Goal: Information Seeking & Learning: Learn about a topic

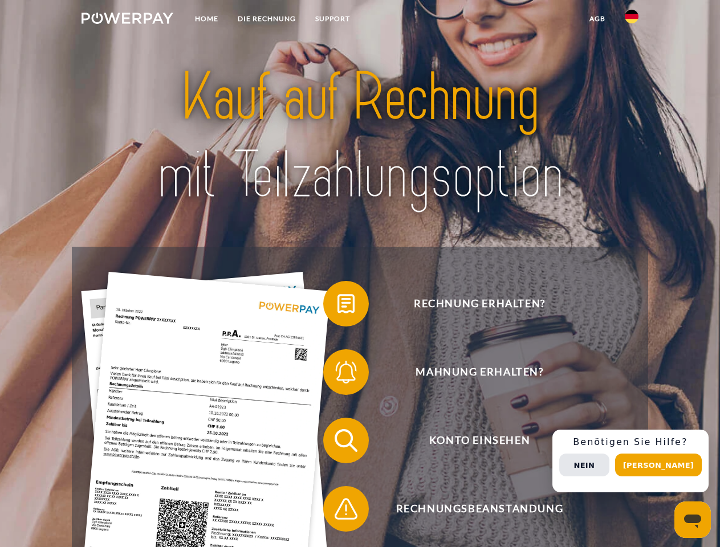
click at [127, 20] on img at bounding box center [127, 18] width 92 height 11
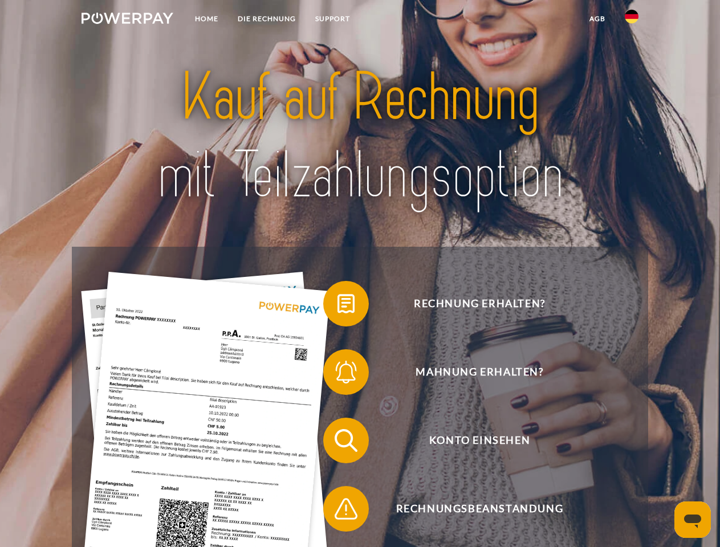
click at [631, 20] on img at bounding box center [632, 17] width 14 height 14
click at [597, 19] on link "agb" at bounding box center [597, 19] width 35 height 21
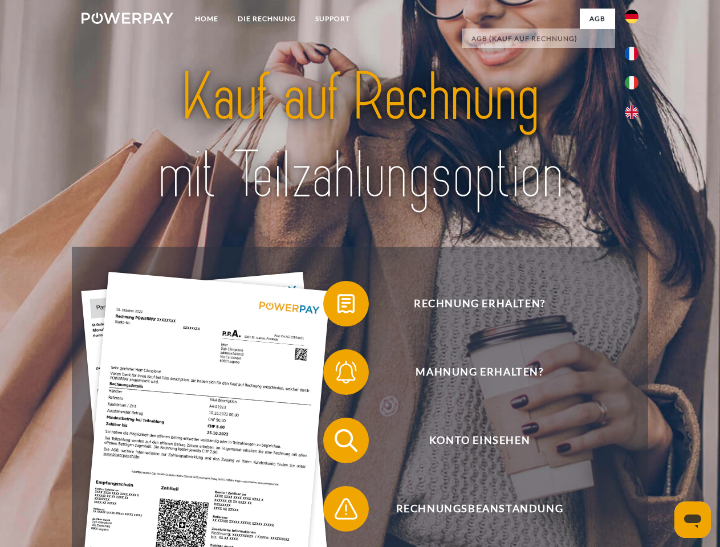
click at [337, 306] on span at bounding box center [328, 303] width 57 height 57
click at [337, 374] on span at bounding box center [328, 372] width 57 height 57
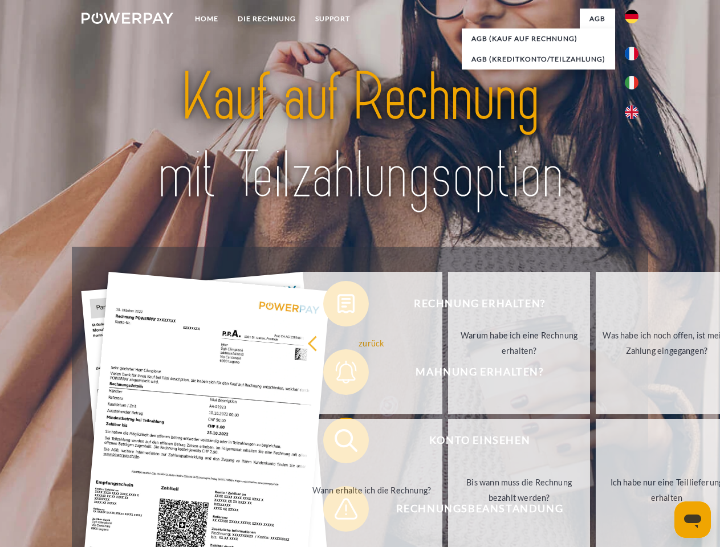
click at [448, 443] on link "Bis wann muss die Rechnung bezahlt werden?" at bounding box center [519, 490] width 142 height 142
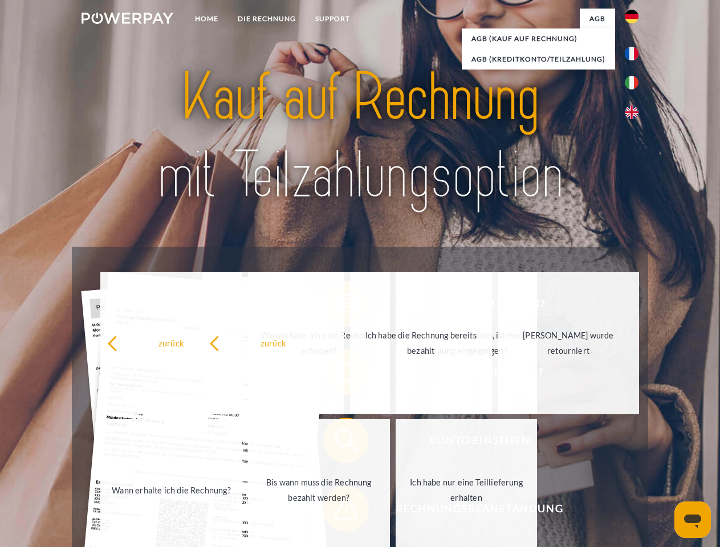
click at [337, 511] on span at bounding box center [328, 508] width 57 height 57
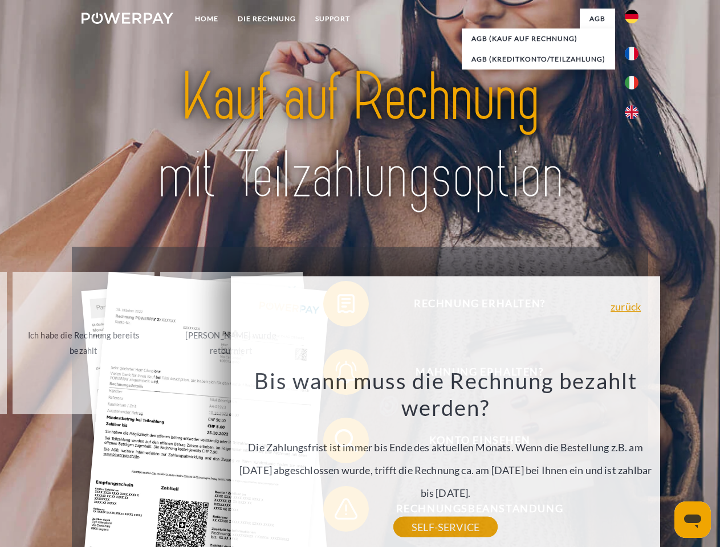
click at [634, 461] on div "Rechnung erhalten? Mahnung erhalten? Konto einsehen" at bounding box center [360, 475] width 576 height 456
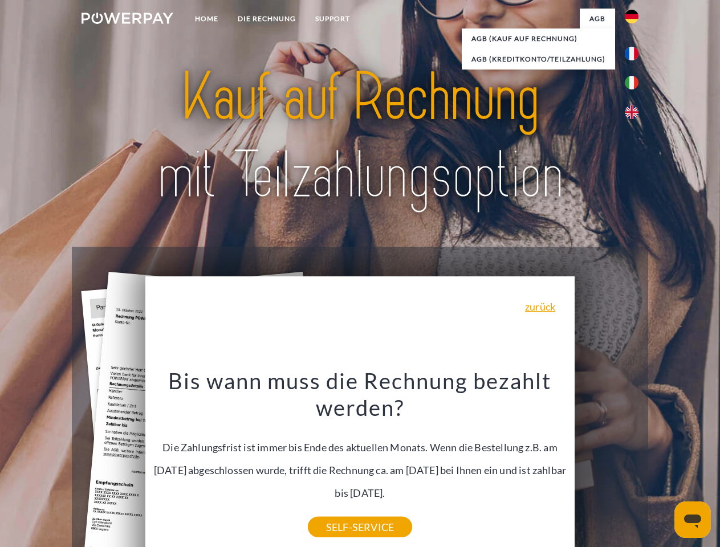
click at [606, 463] on span "Konto einsehen" at bounding box center [479, 441] width 279 height 46
click at [662, 465] on header "Home DIE RECHNUNG SUPPORT" at bounding box center [360, 393] width 720 height 787
